Goal: Find specific page/section: Find specific page/section

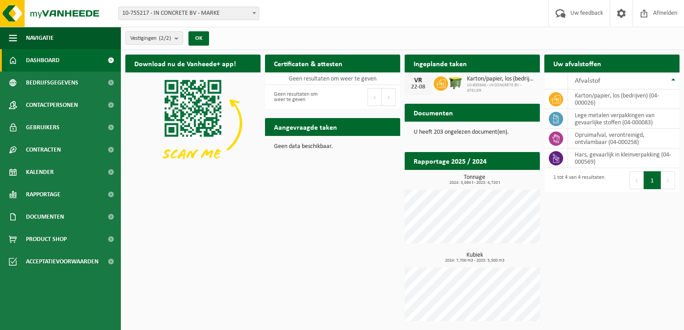
click at [215, 12] on span "10-755217 - IN CONCRETE BV - MARKE" at bounding box center [189, 13] width 140 height 13
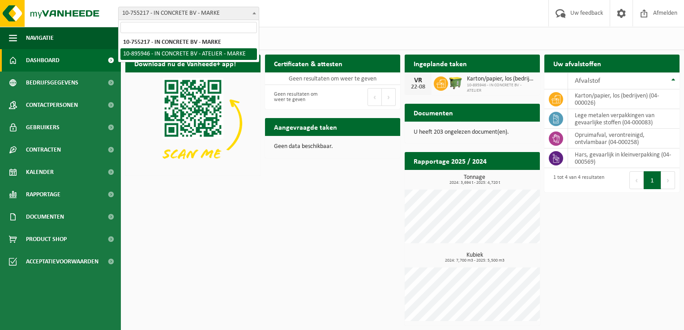
select select "117068"
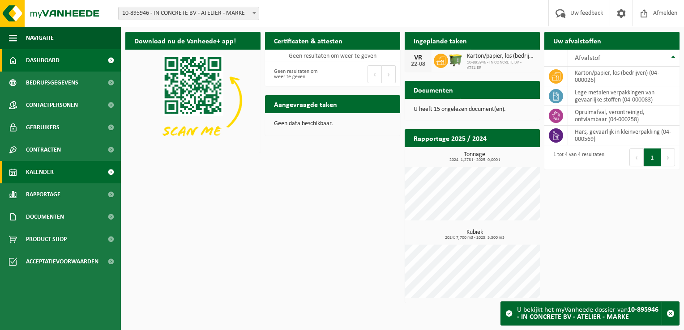
click at [28, 171] on span "Kalender" at bounding box center [40, 172] width 28 height 22
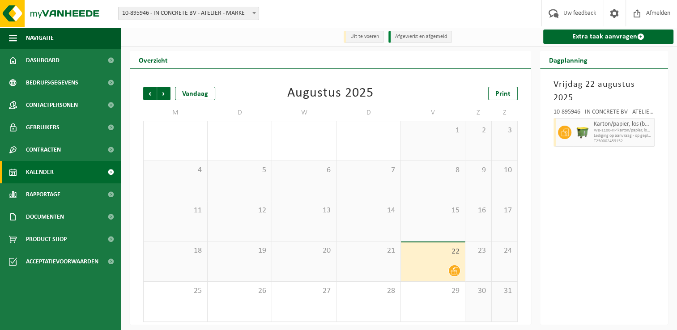
scroll to position [1, 0]
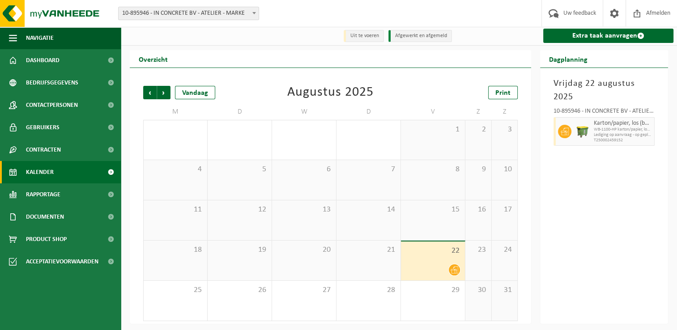
click at [244, 14] on span "10-895946 - IN CONCRETE BV - ATELIER - MARKE" at bounding box center [189, 13] width 140 height 13
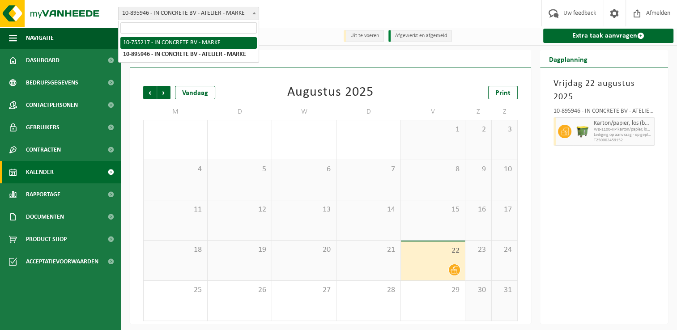
select select "9778"
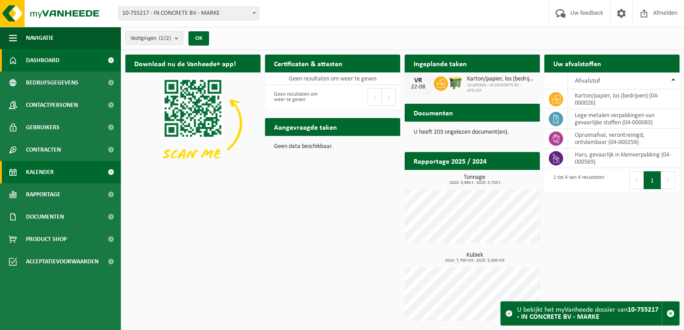
click at [52, 175] on span "Kalender" at bounding box center [40, 172] width 28 height 22
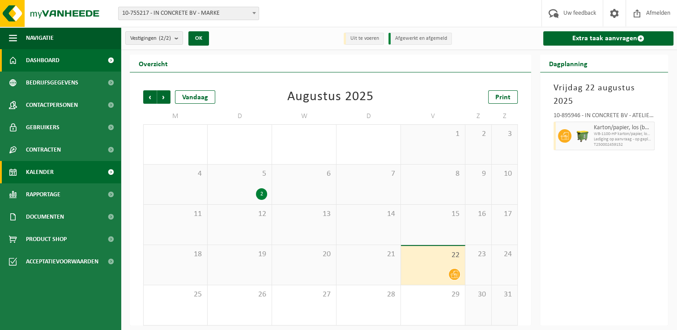
click at [61, 62] on link "Dashboard" at bounding box center [60, 60] width 121 height 22
